Goal: Task Accomplishment & Management: Manage account settings

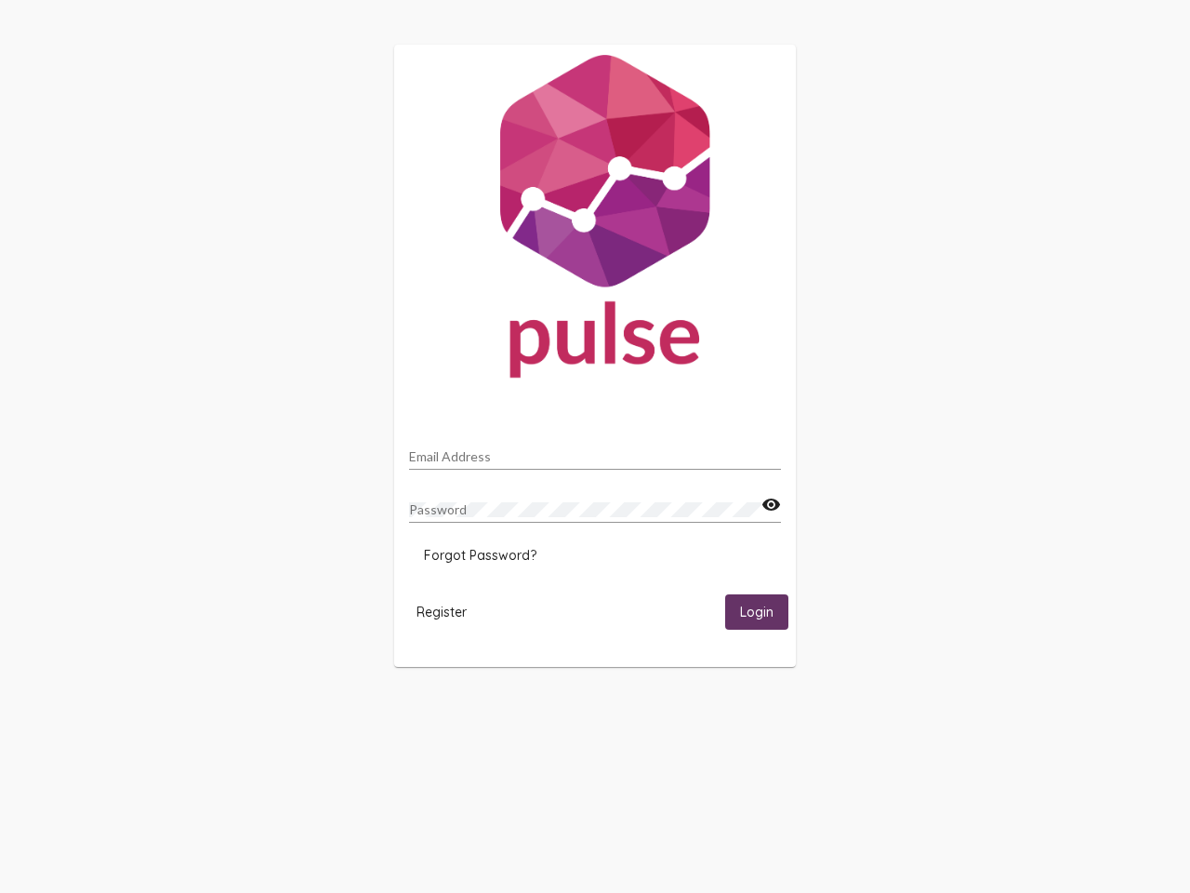
click at [595, 451] on input "Email Address" at bounding box center [595, 456] width 372 height 15
click at [771, 505] on mat-icon "visibility" at bounding box center [772, 505] width 20 height 22
click at [480, 555] on span "Forgot Password?" at bounding box center [480, 555] width 113 height 17
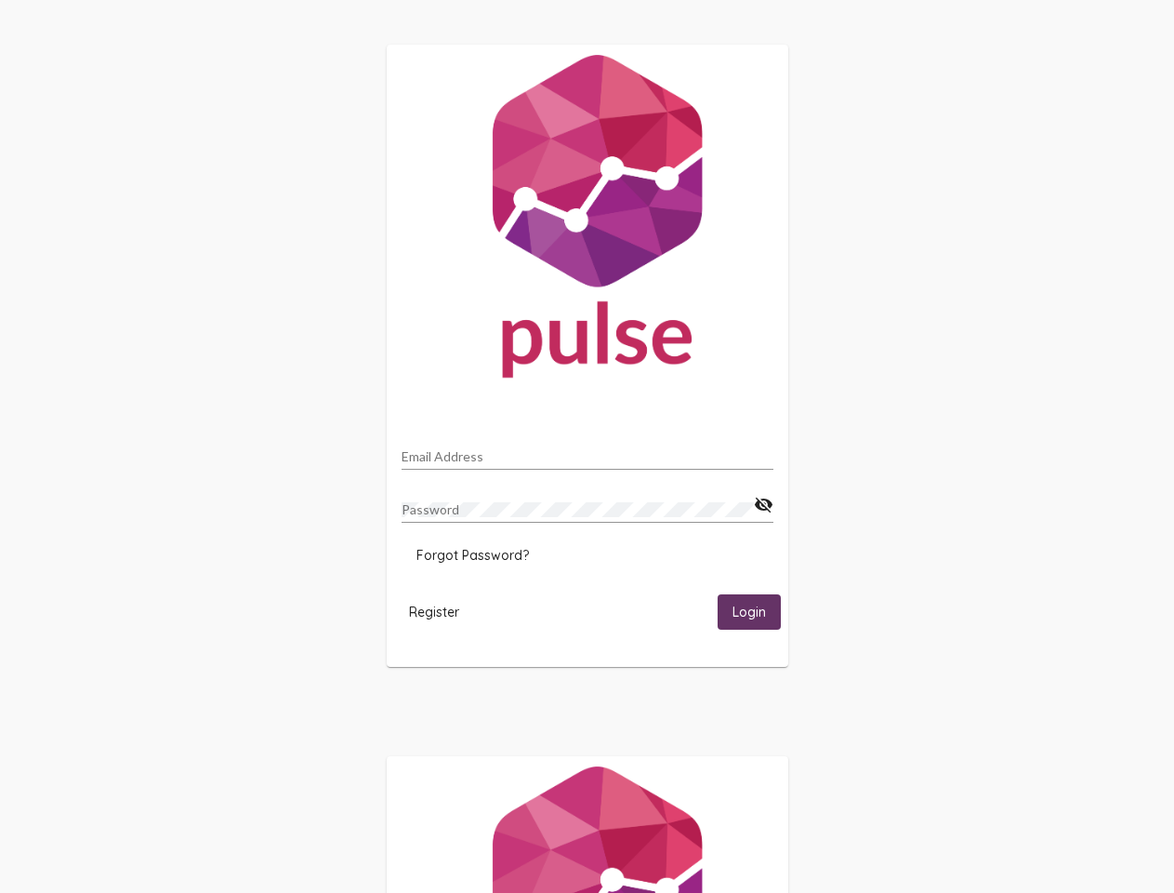
click at [442, 611] on span "Register" at bounding box center [434, 611] width 50 height 17
click at [757, 611] on span "Login" at bounding box center [749, 612] width 33 height 17
